Goal: Obtain resource: Download file/media

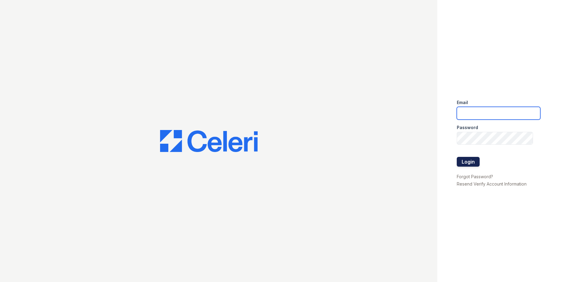
type input "arrivenorthbethesda@trinity-pm.com"
click at [469, 158] on button "Login" at bounding box center [468, 162] width 23 height 10
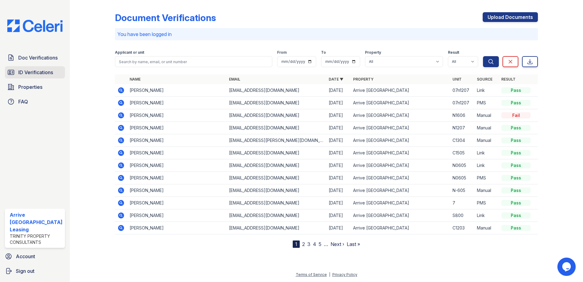
click at [39, 70] on span "ID Verifications" at bounding box center [35, 72] width 35 height 7
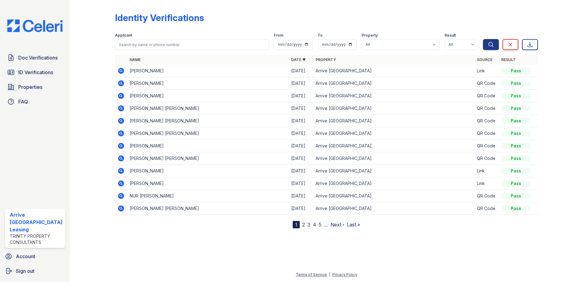
click at [123, 69] on icon at bounding box center [121, 71] width 6 height 6
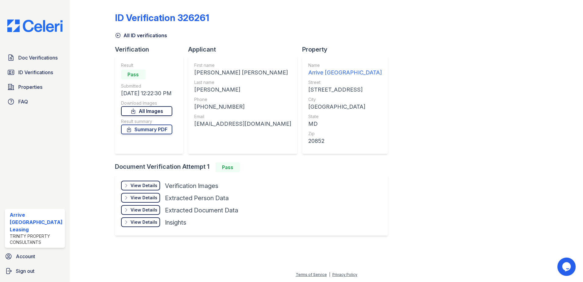
click at [164, 113] on link "All Images" at bounding box center [146, 111] width 51 height 10
click at [38, 72] on span "ID Verifications" at bounding box center [35, 72] width 35 height 7
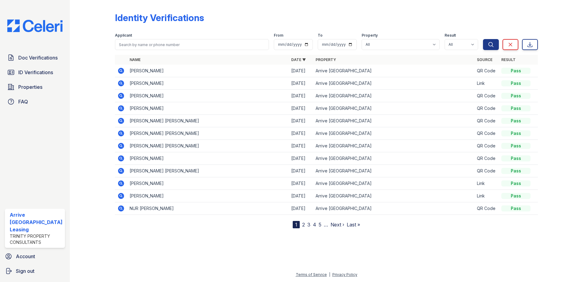
click at [120, 69] on icon at bounding box center [121, 71] width 6 height 6
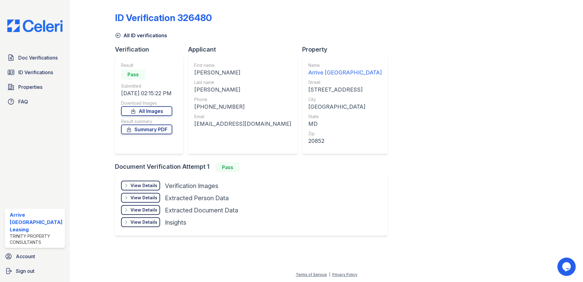
click at [147, 105] on div "Download Images" at bounding box center [146, 103] width 51 height 6
click at [148, 109] on link "All Images" at bounding box center [146, 111] width 51 height 10
click at [151, 128] on link "Summary PDF" at bounding box center [146, 129] width 51 height 10
click at [164, 112] on link "All Images" at bounding box center [146, 111] width 51 height 10
